Goal: Information Seeking & Learning: Check status

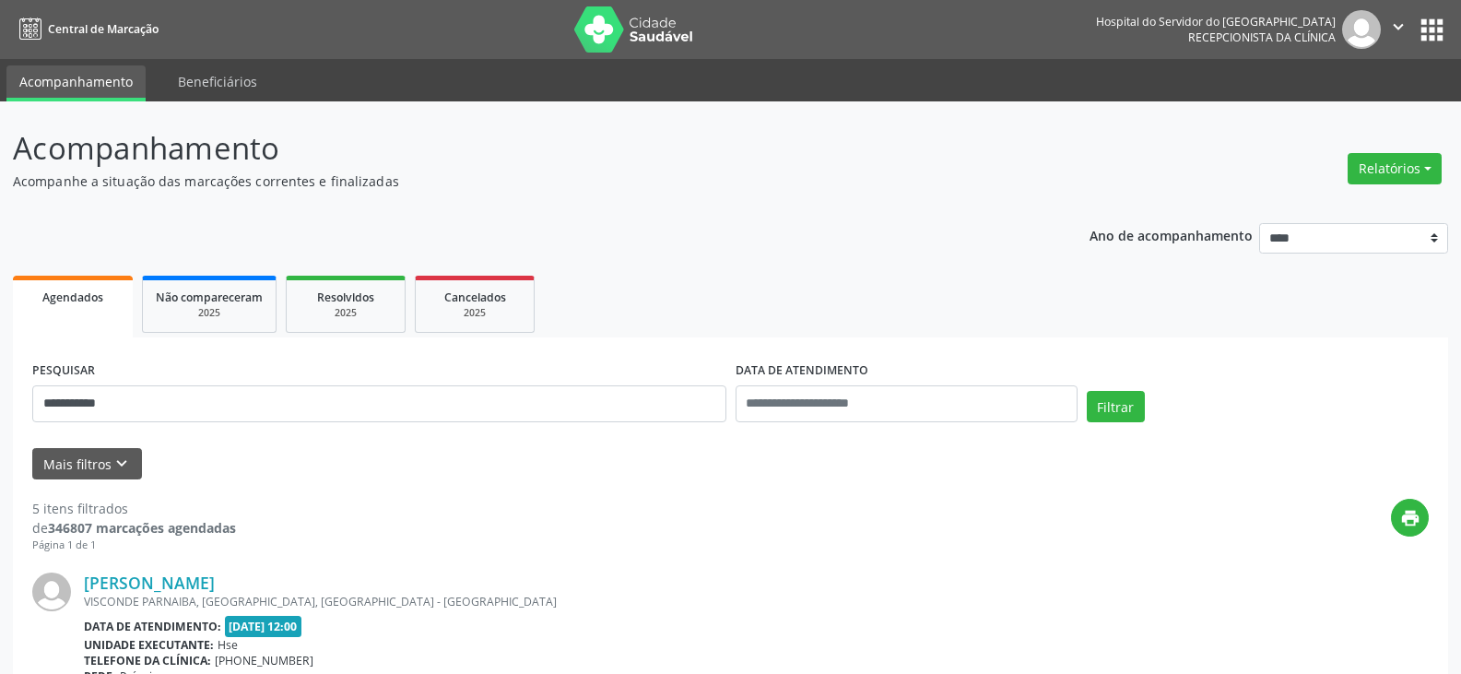
click at [1087, 391] on button "Filtrar" at bounding box center [1116, 406] width 58 height 31
click at [213, 583] on link "Neisebete [PERSON_NAME]" at bounding box center [191, 582] width 215 height 20
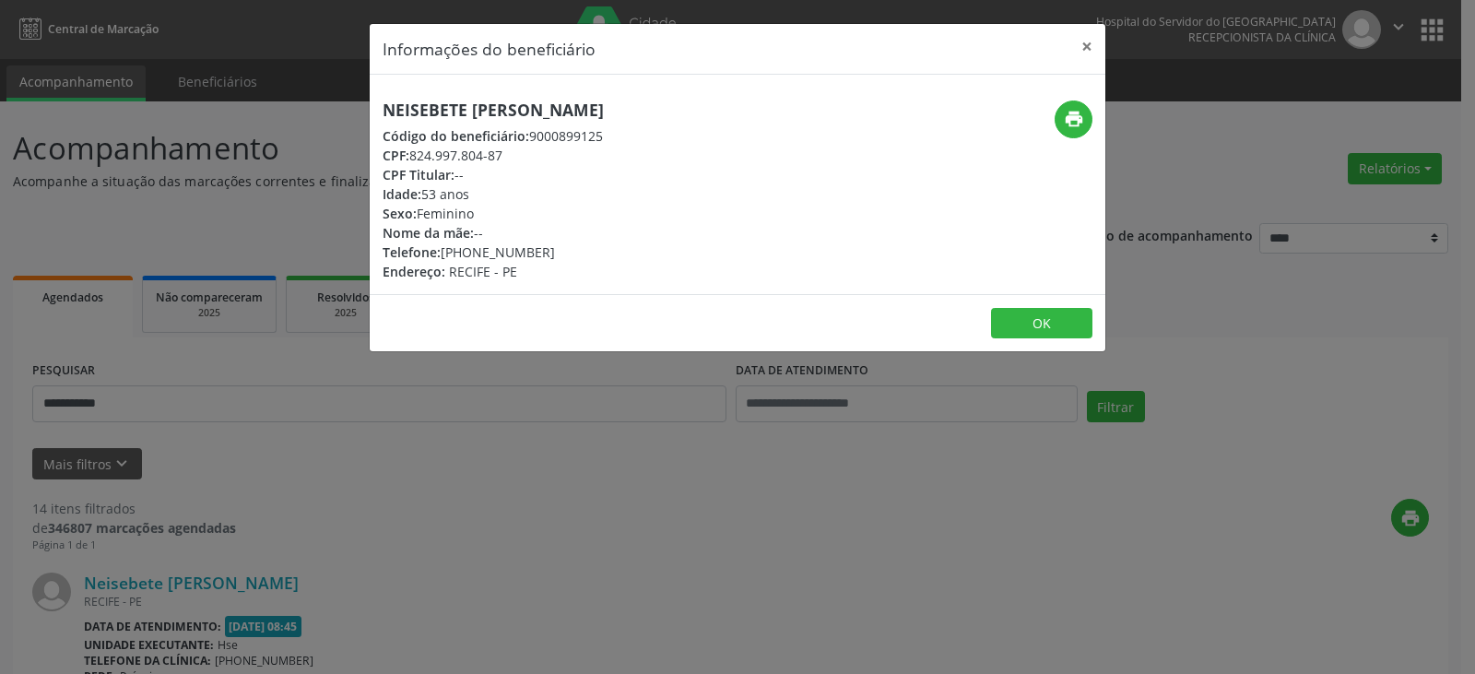
drag, startPoint x: 604, startPoint y: 112, endPoint x: 377, endPoint y: 107, distance: 226.8
click at [377, 107] on div "Neisebete [PERSON_NAME] Código do beneficiário: 9000899125 CPF: 824.997.804-87 …" at bounding box center [615, 190] width 490 height 181
copy h5 "Neisebete [PERSON_NAME]"
click at [1087, 117] on button "print" at bounding box center [1073, 119] width 38 height 38
drag, startPoint x: 470, startPoint y: 248, endPoint x: 560, endPoint y: 253, distance: 90.4
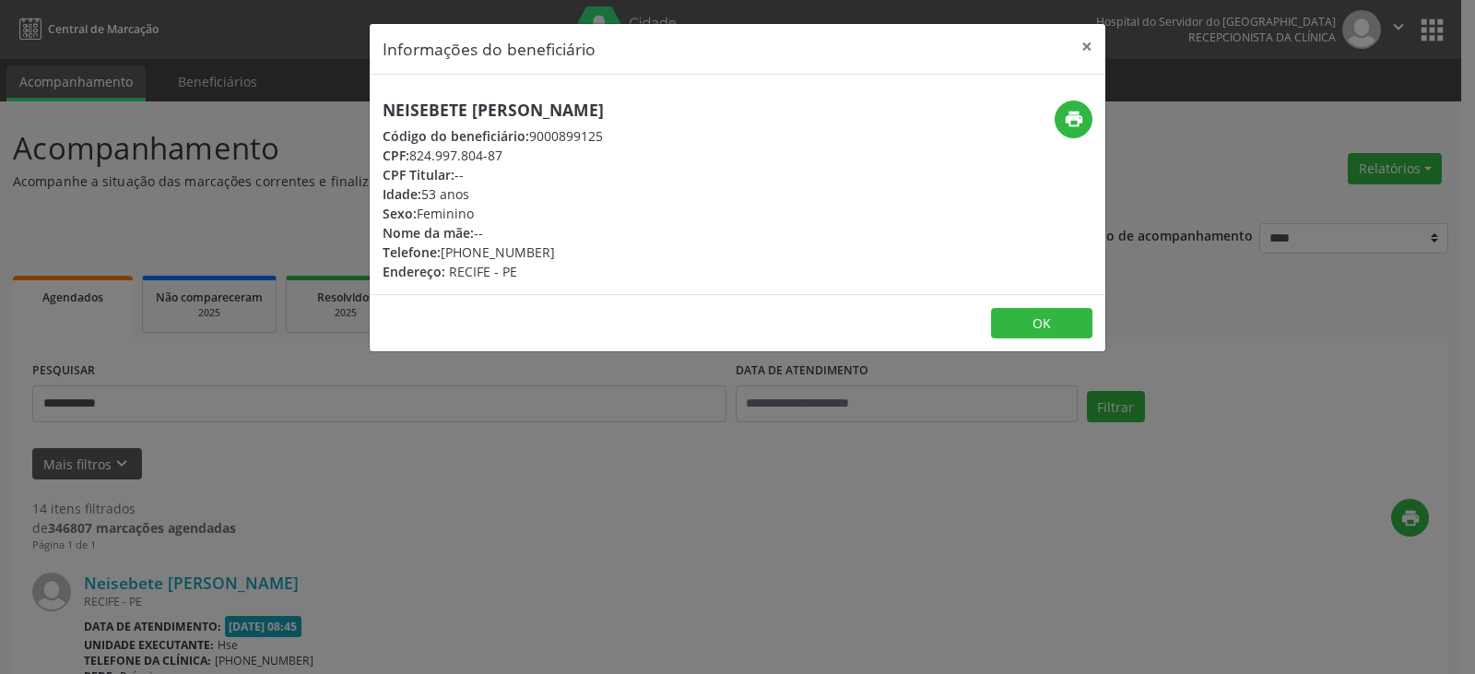
click at [560, 253] on div "Telefone: [PHONE_NUMBER]" at bounding box center [493, 251] width 221 height 19
copy div "99635-9769"
click at [1087, 46] on button "×" at bounding box center [1086, 46] width 37 height 45
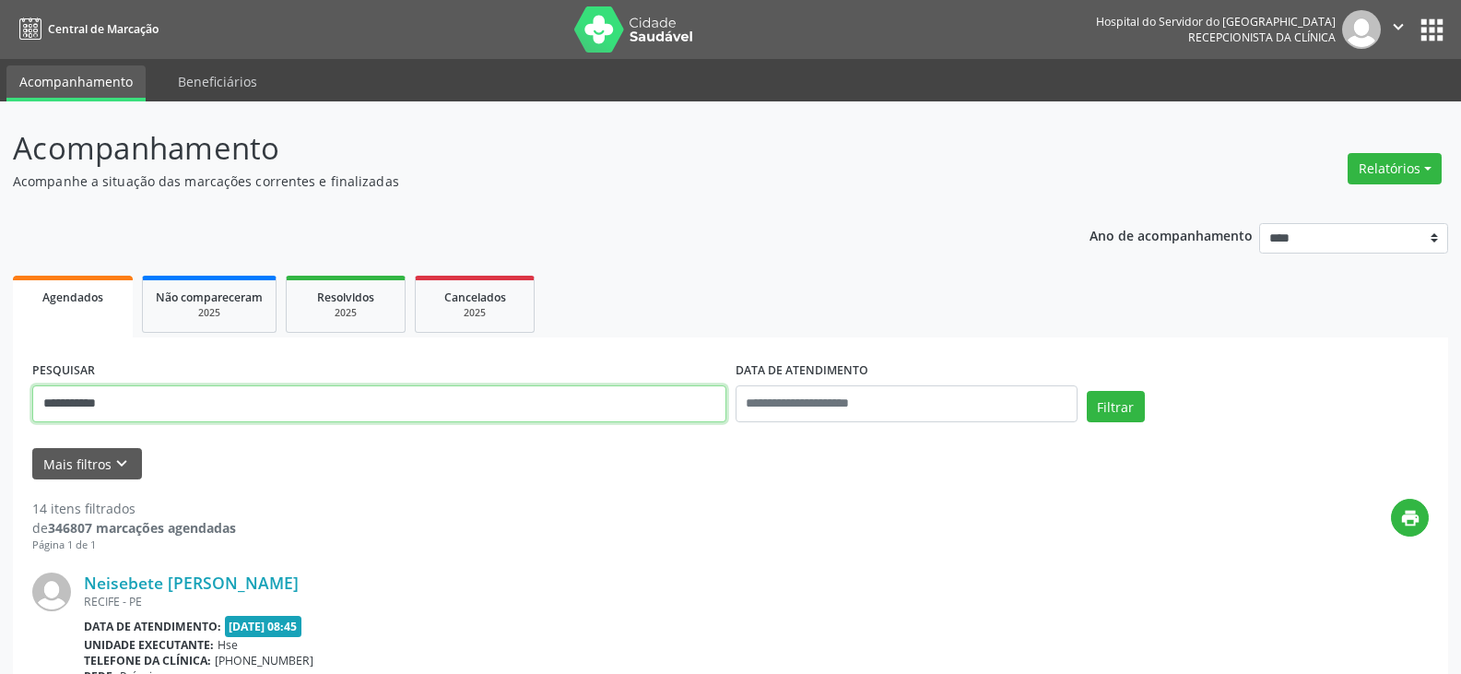
drag, startPoint x: 206, startPoint y: 397, endPoint x: 0, endPoint y: 395, distance: 205.6
click at [1087, 391] on button "Filtrar" at bounding box center [1116, 406] width 58 height 31
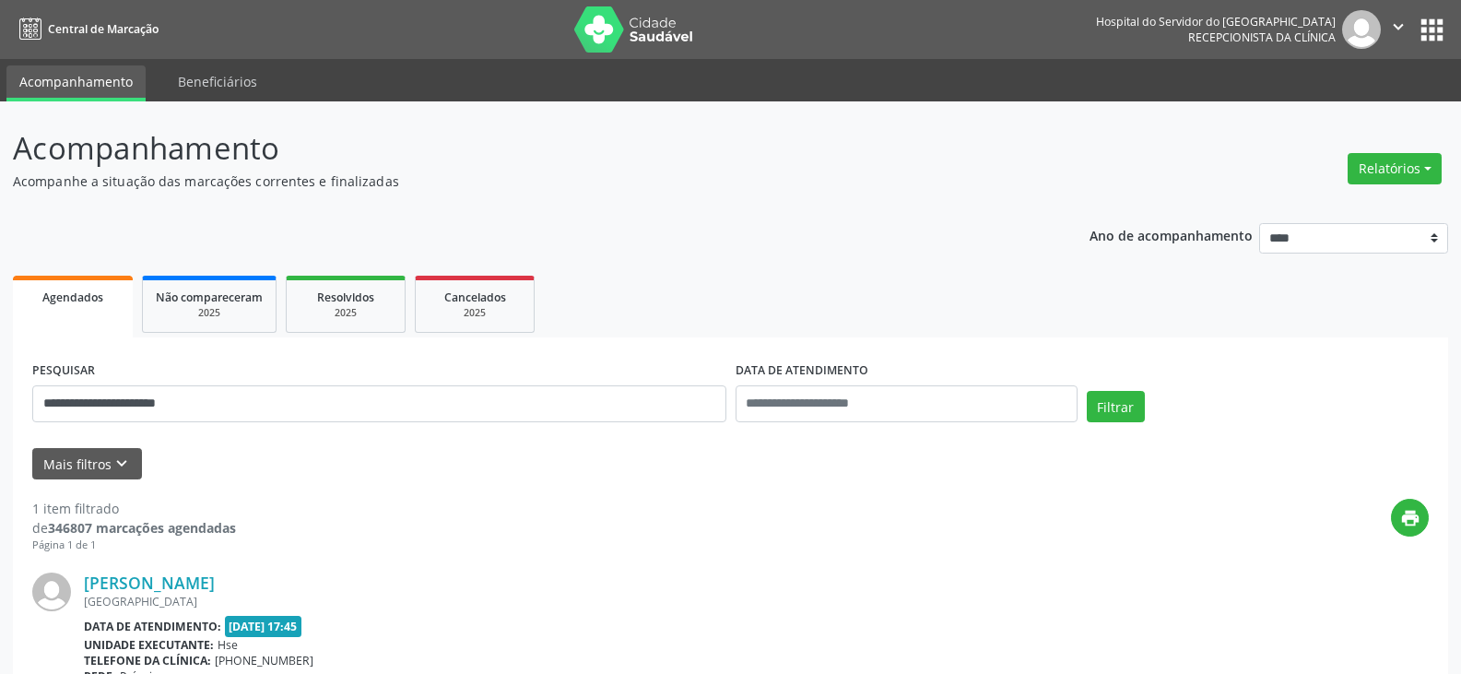
click at [216, 595] on div "[GEOGRAPHIC_DATA]" at bounding box center [618, 602] width 1068 height 16
click at [215, 583] on link "[PERSON_NAME]" at bounding box center [149, 582] width 131 height 20
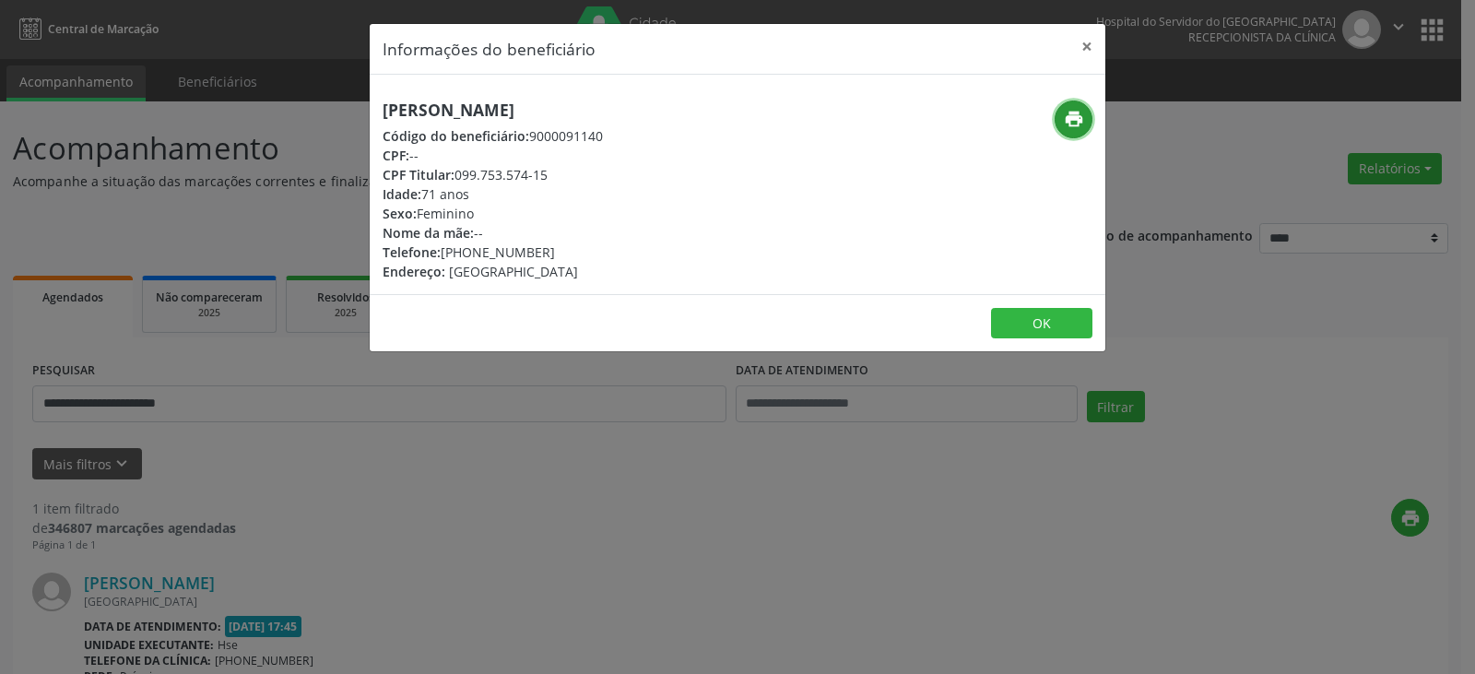
click at [1082, 124] on icon "print" at bounding box center [1074, 119] width 20 height 20
drag, startPoint x: 468, startPoint y: 252, endPoint x: 555, endPoint y: 248, distance: 86.7
click at [555, 248] on div "Telefone: [PHONE_NUMBER]" at bounding box center [493, 251] width 220 height 19
drag, startPoint x: 459, startPoint y: 171, endPoint x: 571, endPoint y: 178, distance: 111.8
click at [571, 178] on div "CPF Titular: 099.753.574-15" at bounding box center [493, 174] width 220 height 19
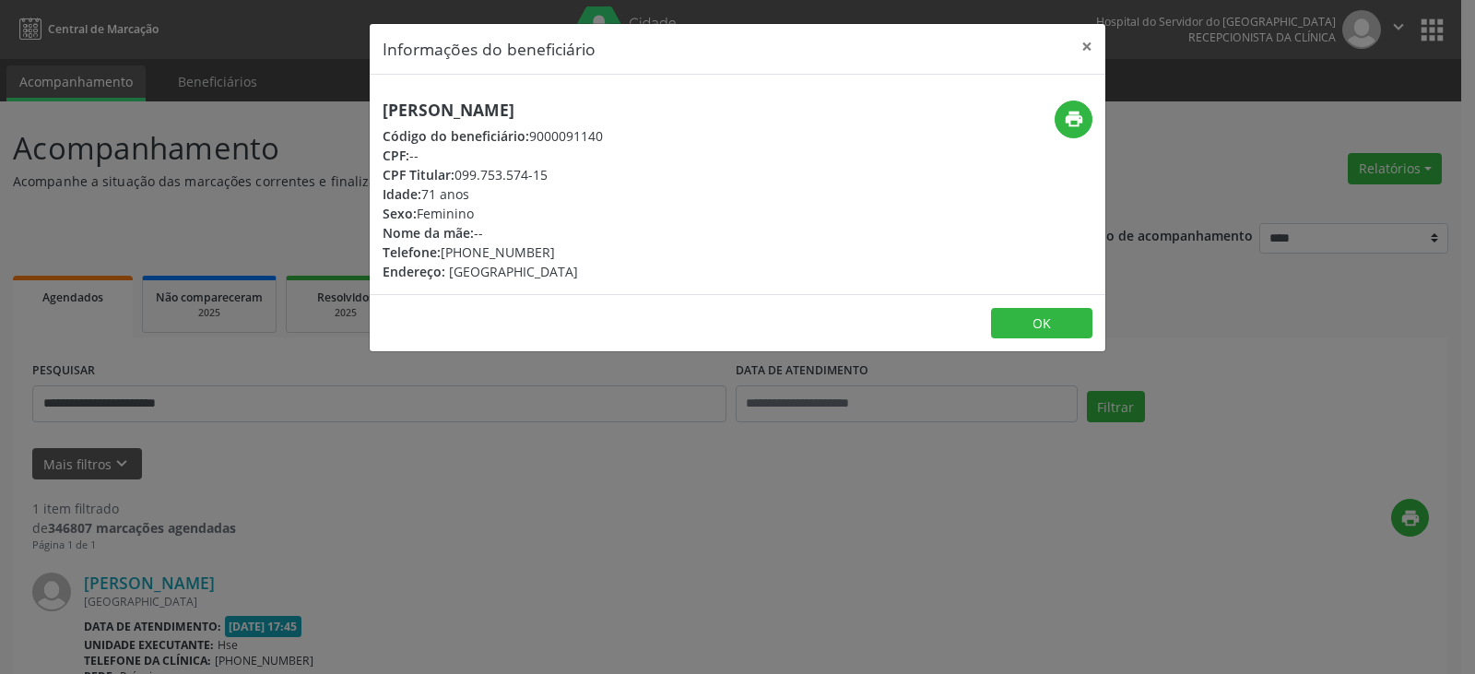
copy div "099.753.574-15"
click at [1091, 46] on button "×" at bounding box center [1086, 46] width 37 height 45
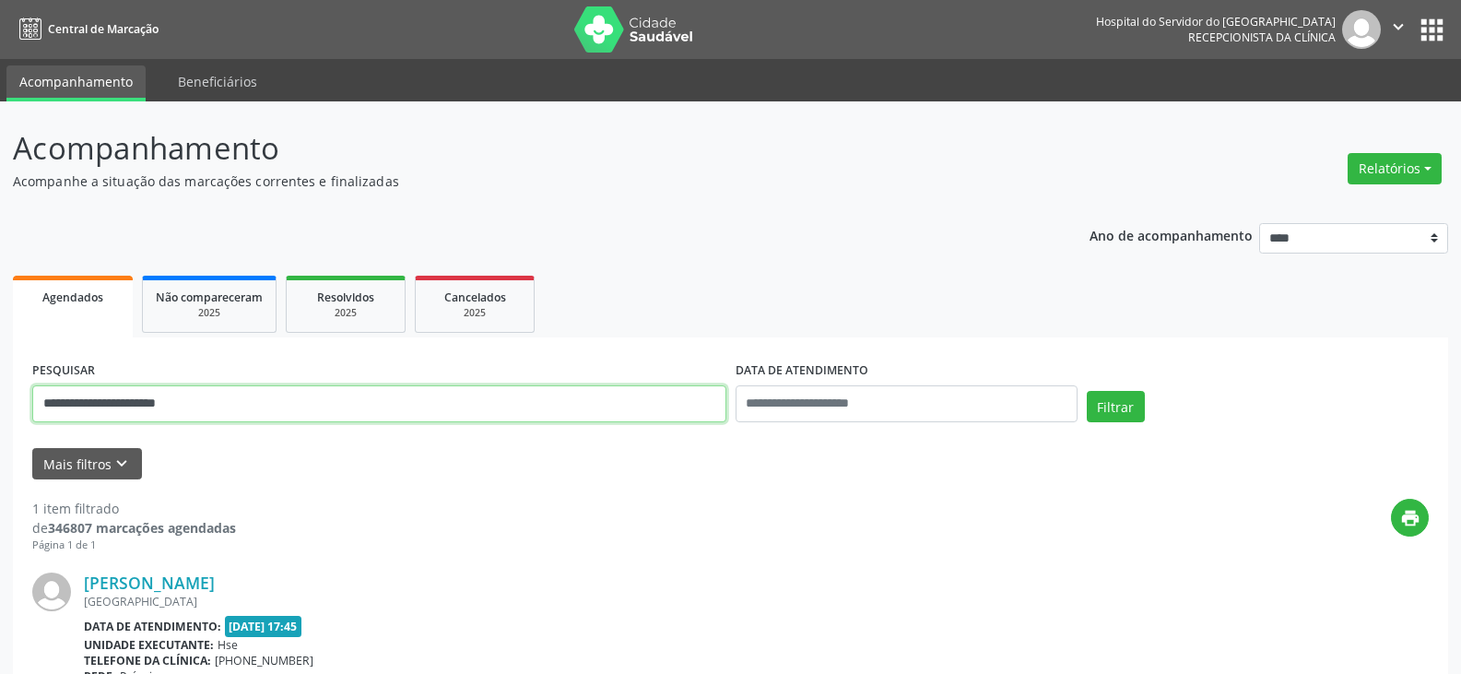
drag, startPoint x: 359, startPoint y: 406, endPoint x: 0, endPoint y: 422, distance: 358.9
click at [0, 422] on div "**********" at bounding box center [730, 483] width 1461 height 765
paste input "text"
click at [1087, 391] on button "Filtrar" at bounding box center [1116, 406] width 58 height 31
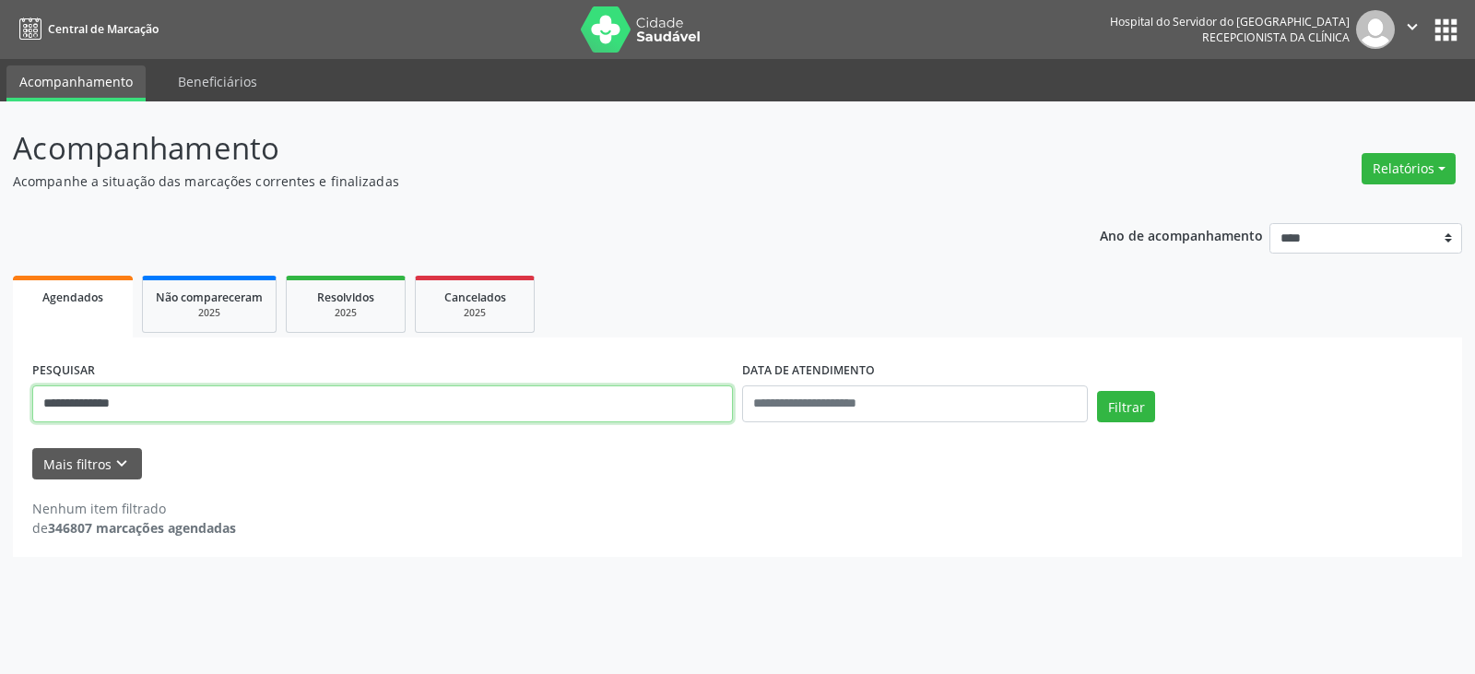
drag, startPoint x: 359, startPoint y: 400, endPoint x: 134, endPoint y: 421, distance: 225.9
click at [134, 421] on input "**********" at bounding box center [382, 403] width 701 height 37
type input "*"
type input "**********"
click at [1097, 391] on button "Filtrar" at bounding box center [1126, 406] width 58 height 31
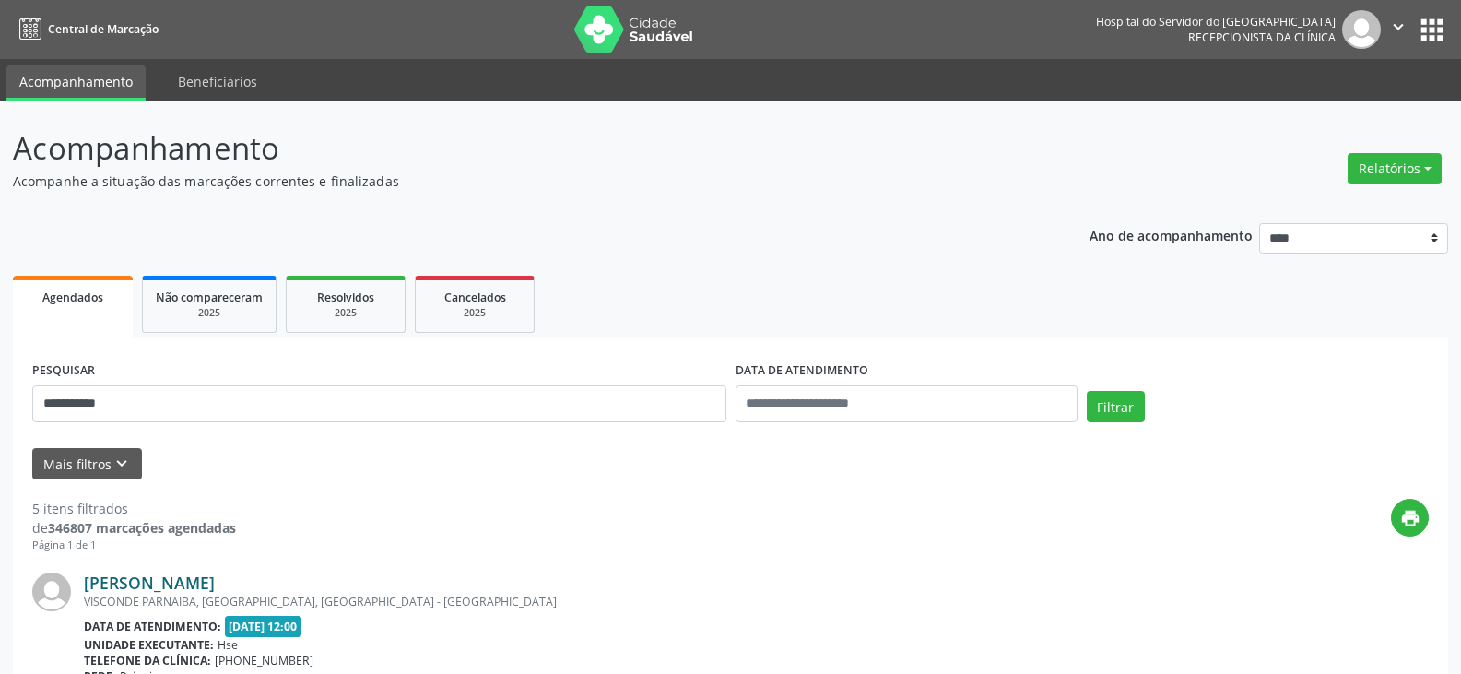
click at [175, 587] on link "[PERSON_NAME]" at bounding box center [149, 582] width 131 height 20
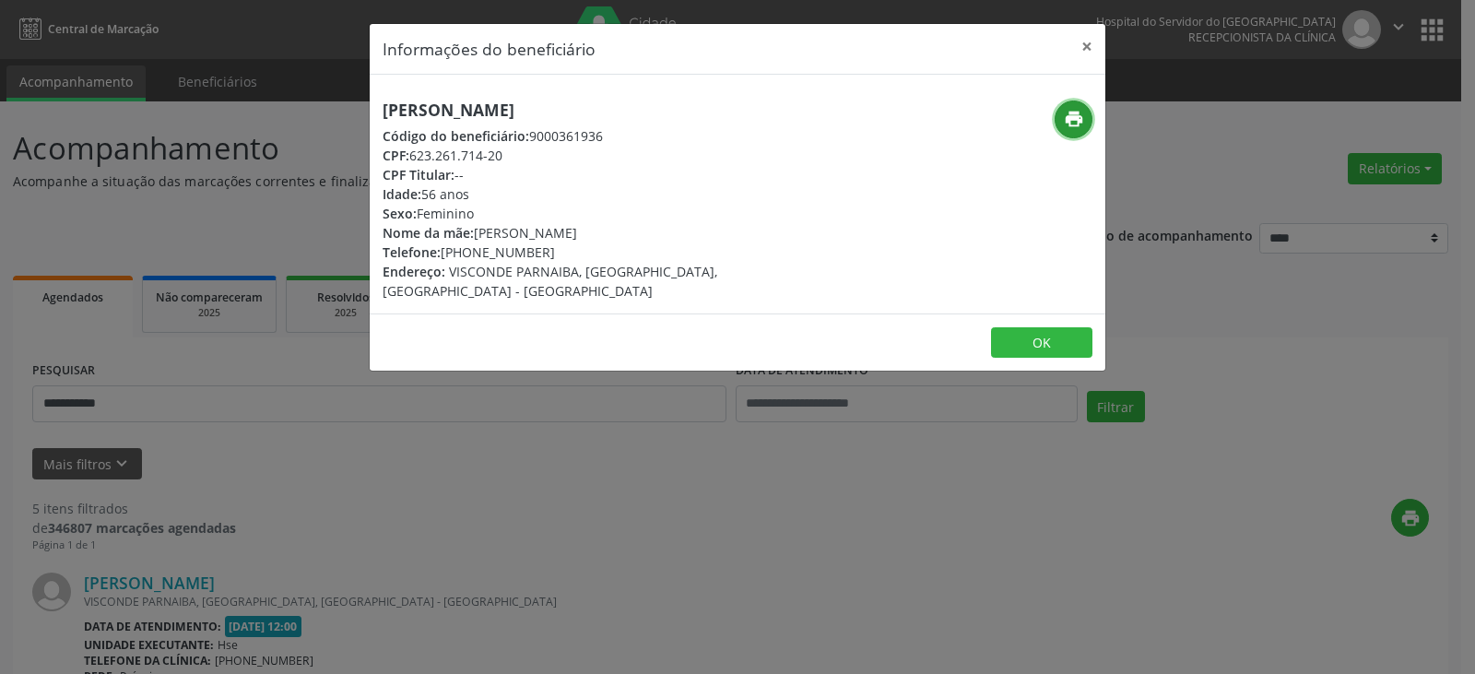
click at [1073, 114] on icon "print" at bounding box center [1074, 119] width 20 height 20
drag, startPoint x: 413, startPoint y: 154, endPoint x: 531, endPoint y: 159, distance: 118.1
click at [531, 159] on div "CPF: 623.261.714-20" at bounding box center [615, 155] width 465 height 19
copy div "623.261.714-20"
drag, startPoint x: 470, startPoint y: 250, endPoint x: 571, endPoint y: 256, distance: 100.7
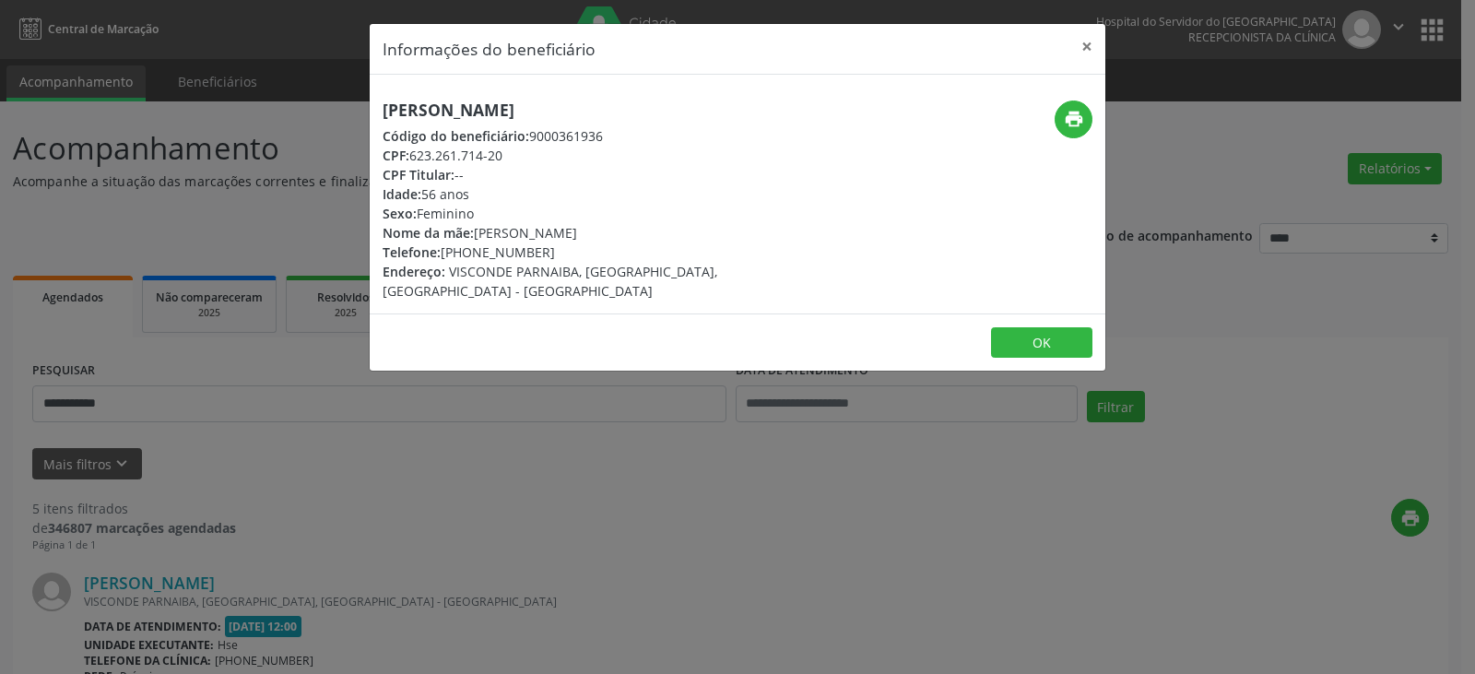
click at [571, 256] on div "Telefone: [PHONE_NUMBER]" at bounding box center [615, 251] width 465 height 19
copy div "99966-0115"
